Goal: Task Accomplishment & Management: Use online tool/utility

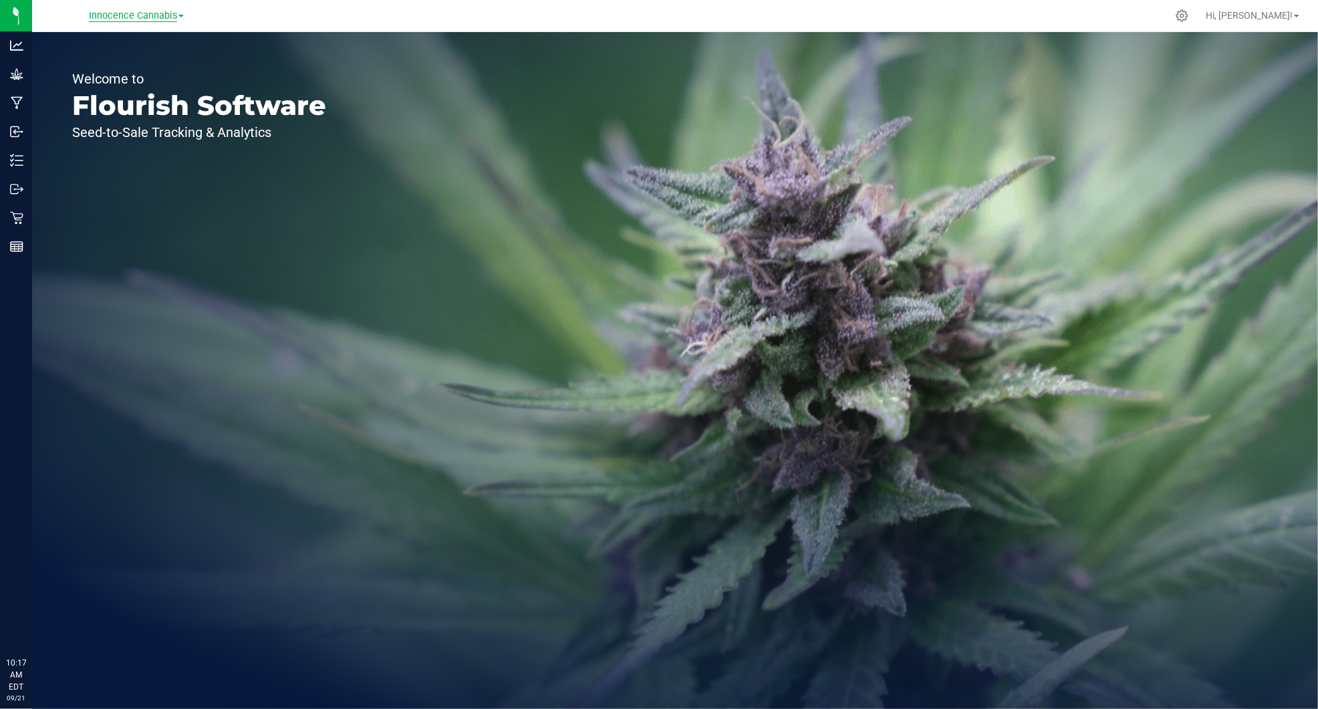
click at [146, 14] on span "Innocence Cannabis" at bounding box center [133, 16] width 88 height 12
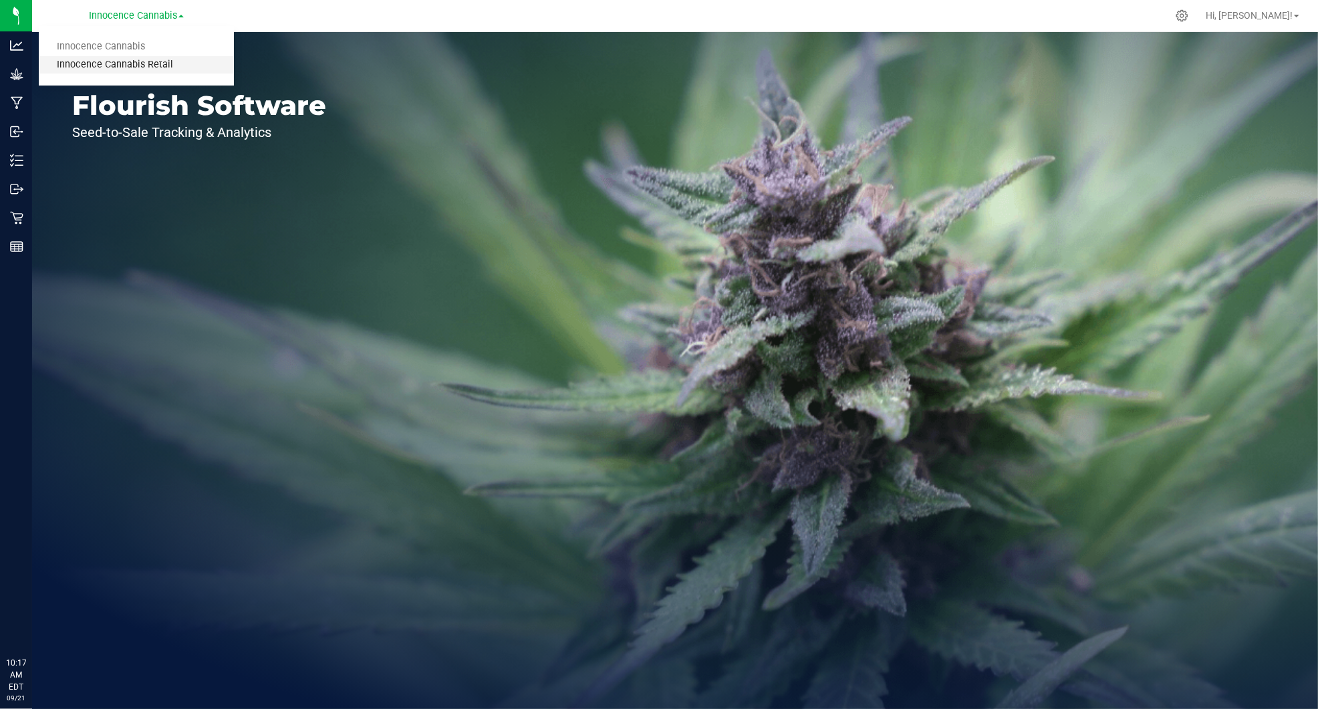
click at [136, 65] on link "Innocence Cannabis Retail" at bounding box center [136, 65] width 195 height 18
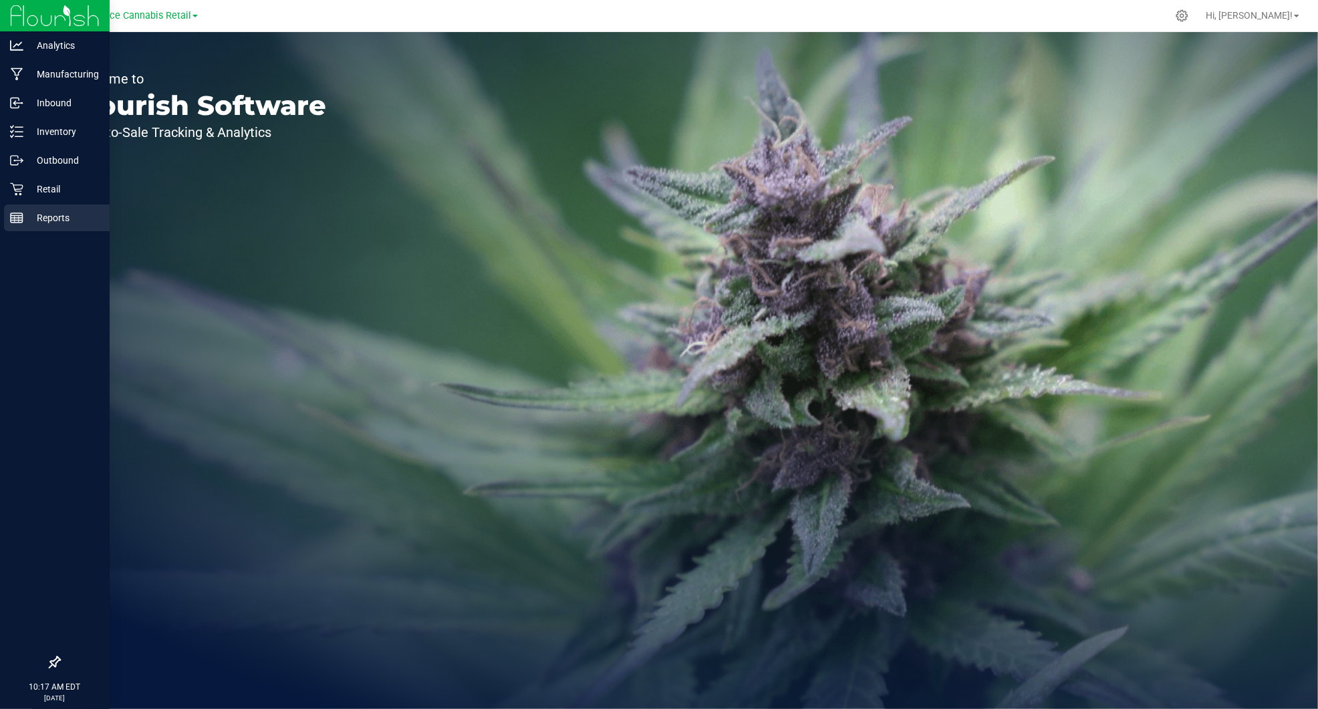
click at [17, 210] on div "Reports" at bounding box center [57, 218] width 106 height 27
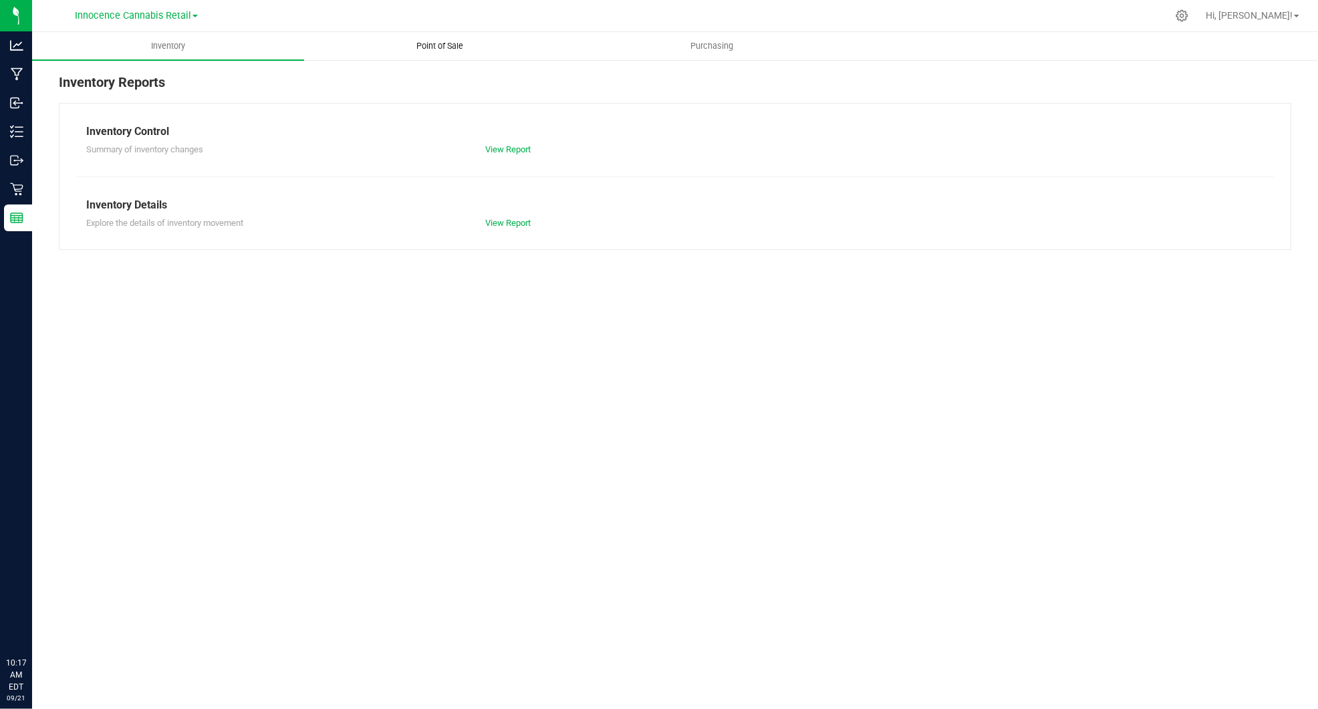
click at [421, 44] on span "Point of Sale" at bounding box center [439, 46] width 83 height 12
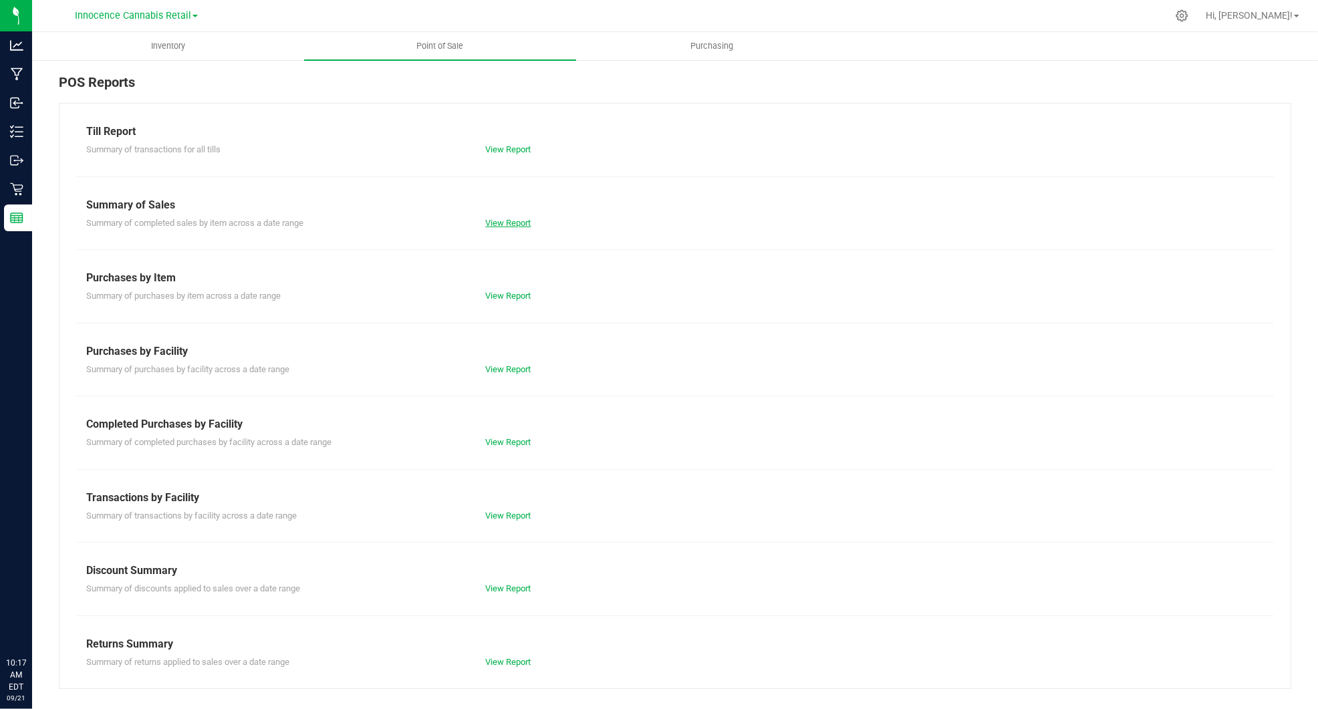
click at [490, 219] on link "View Report" at bounding box center [507, 223] width 45 height 10
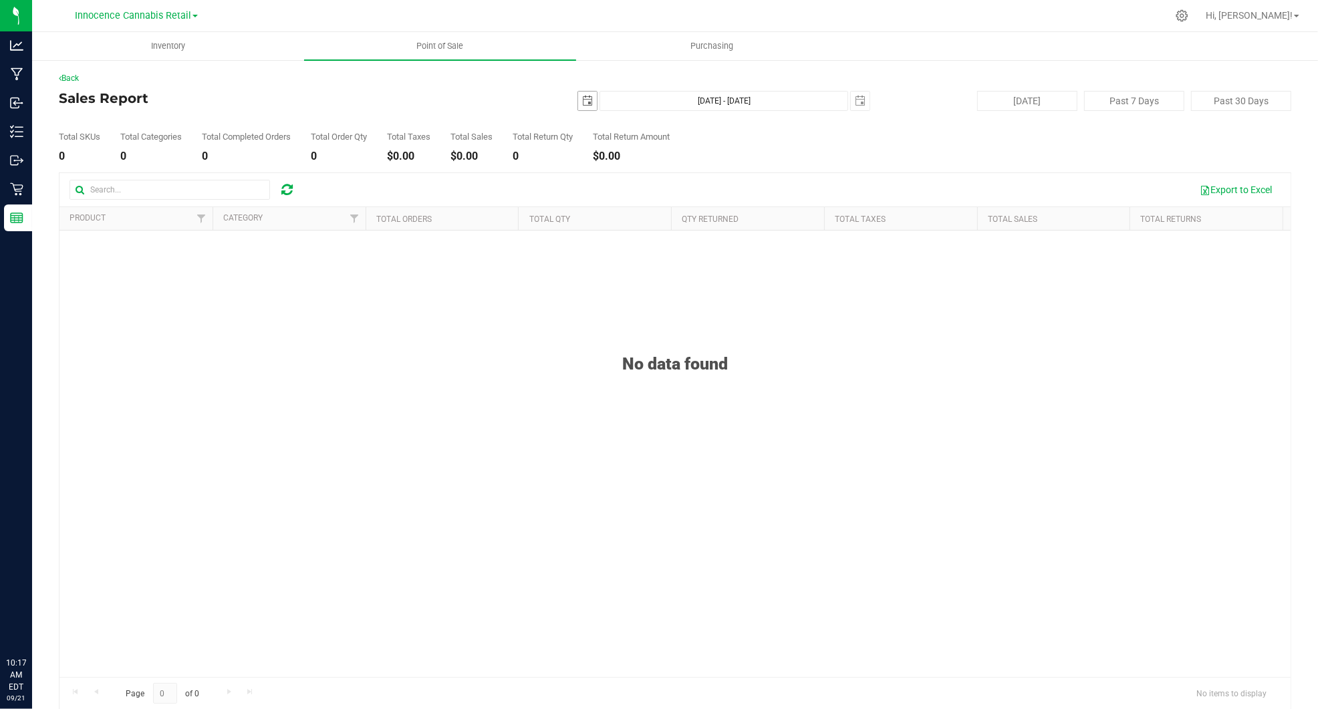
click at [582, 100] on span "select" at bounding box center [587, 101] width 11 height 11
click at [586, 212] on link "14" at bounding box center [584, 215] width 19 height 21
type input "[DATE]"
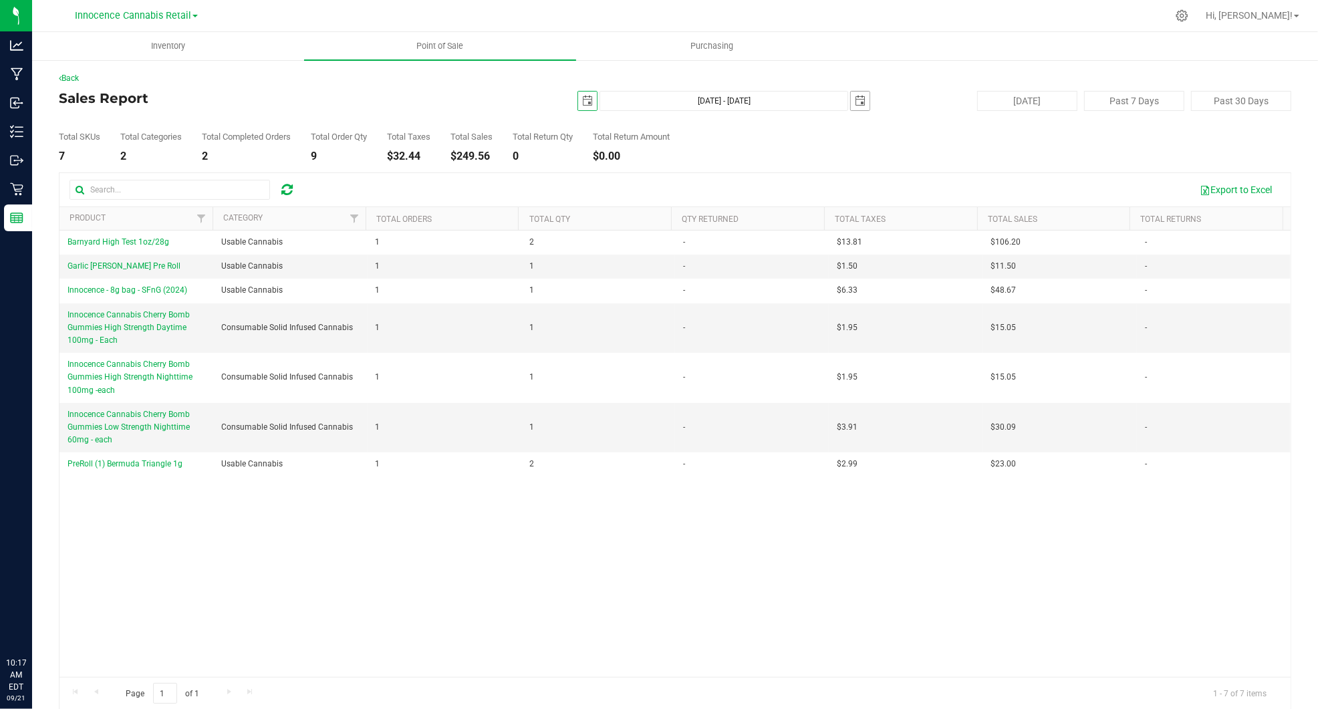
click at [855, 98] on span "select" at bounding box center [860, 101] width 11 height 11
click at [975, 210] on link "20" at bounding box center [974, 213] width 19 height 21
type input "[DATE] - [DATE]"
type input "[DATE]"
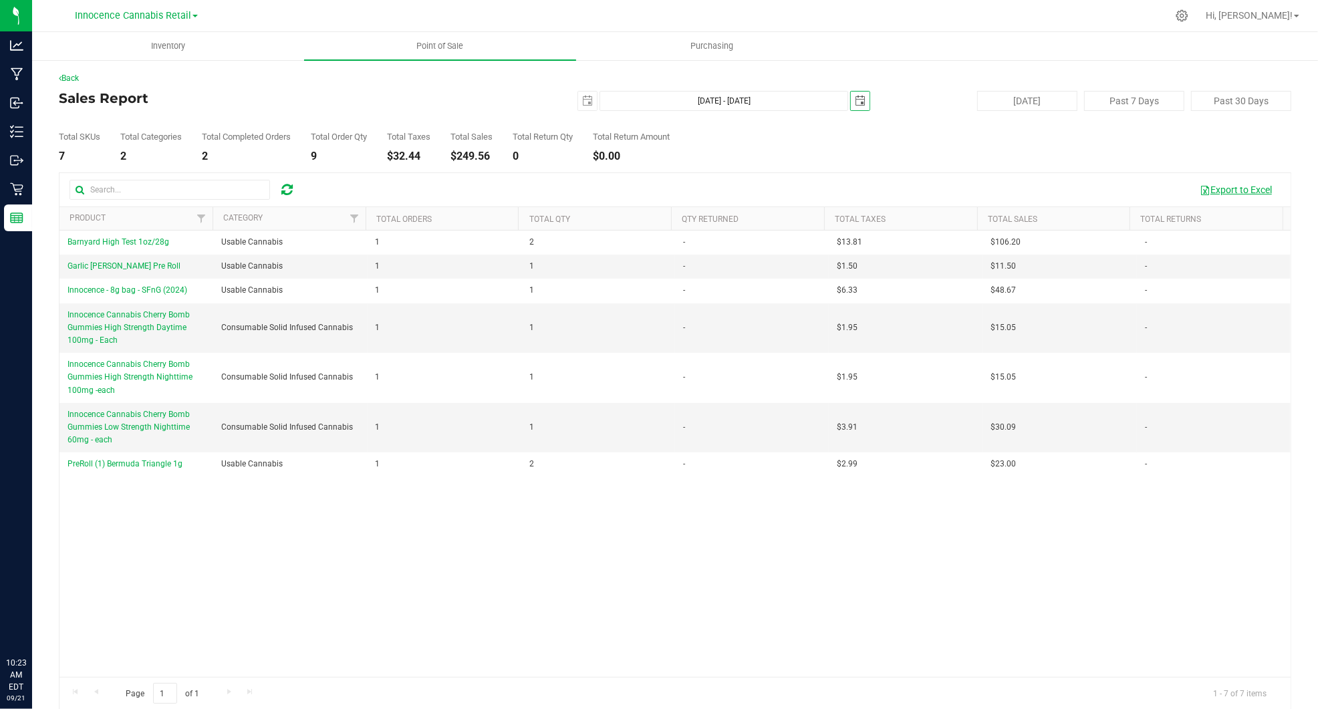
click at [1238, 194] on button "Export to Excel" at bounding box center [1236, 189] width 90 height 23
click at [1217, 189] on button "Export to Excel" at bounding box center [1236, 189] width 90 height 23
